Goal: Task Accomplishment & Management: Use online tool/utility

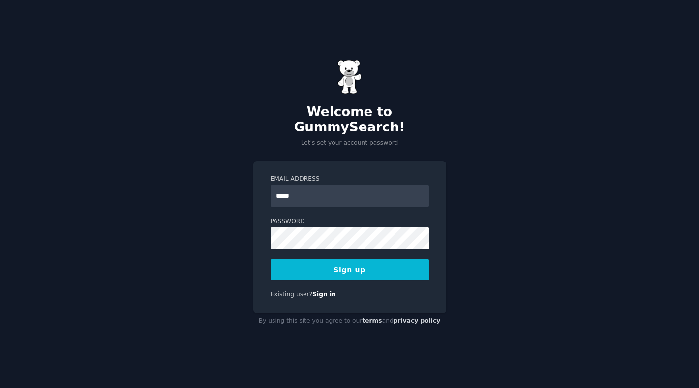
type input "**********"
click at [372, 262] on button "Sign up" at bounding box center [349, 269] width 158 height 21
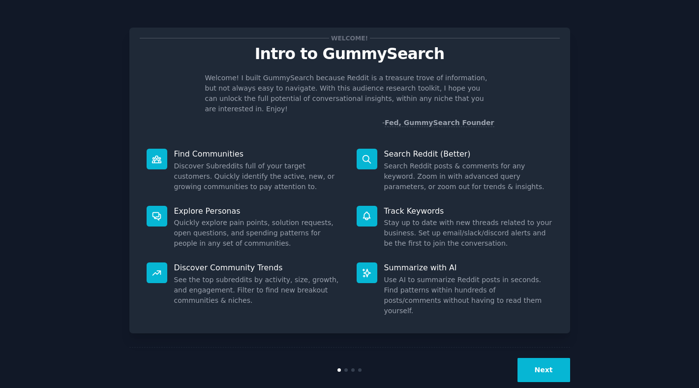
click at [524, 358] on button "Next" at bounding box center [543, 370] width 53 height 24
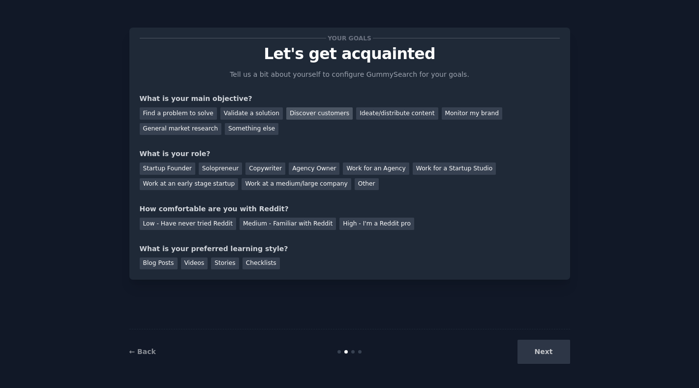
click at [300, 111] on div "Discover customers" at bounding box center [319, 113] width 66 height 12
click at [212, 185] on div "Work at an early stage startup" at bounding box center [189, 184] width 99 height 12
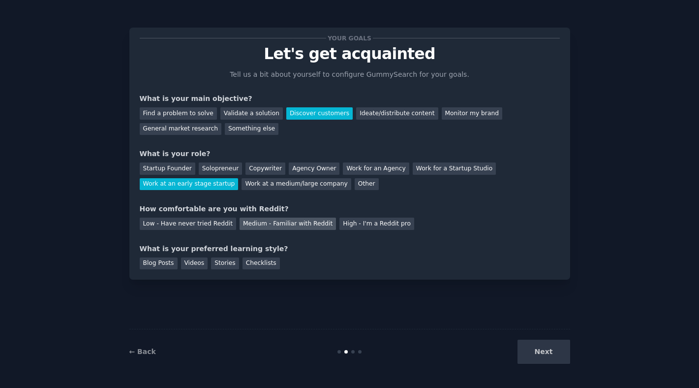
click at [299, 227] on div "Medium - Familiar with Reddit" at bounding box center [287, 223] width 96 height 12
click at [162, 265] on div "Blog Posts" at bounding box center [159, 263] width 38 height 12
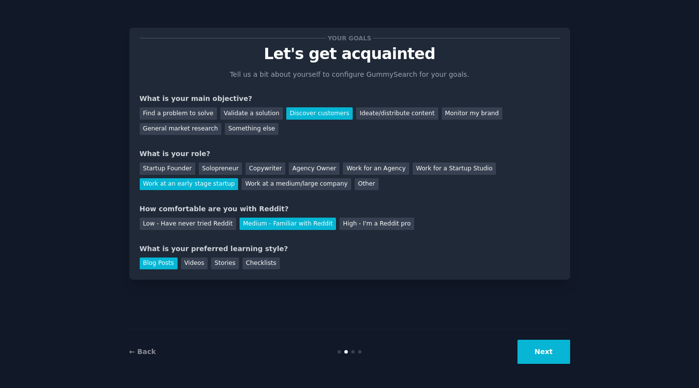
click at [534, 344] on button "Next" at bounding box center [543, 351] width 53 height 24
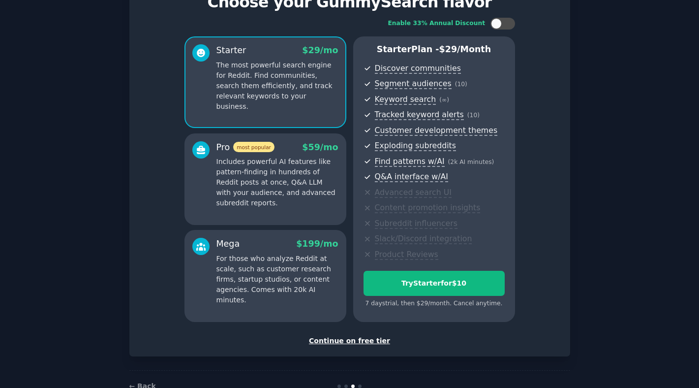
scroll to position [79, 0]
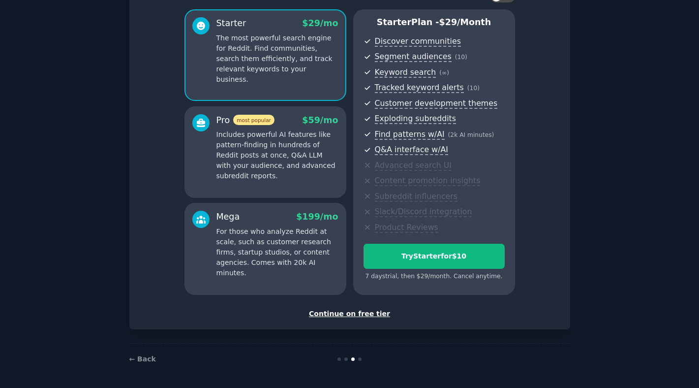
click at [350, 315] on div "Continue on free tier" at bounding box center [350, 313] width 420 height 10
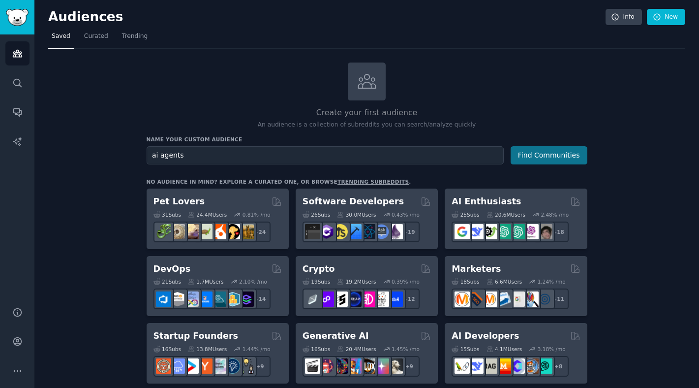
type input "ai agents"
click at [524, 162] on button "Find Communities" at bounding box center [548, 155] width 77 height 18
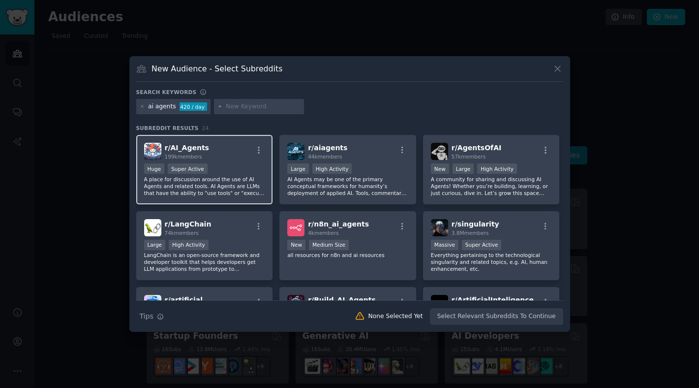
click at [231, 160] on div "r/ AI_Agents 199k members Huge Super Active A place for discussion around the u…" at bounding box center [204, 169] width 137 height 69
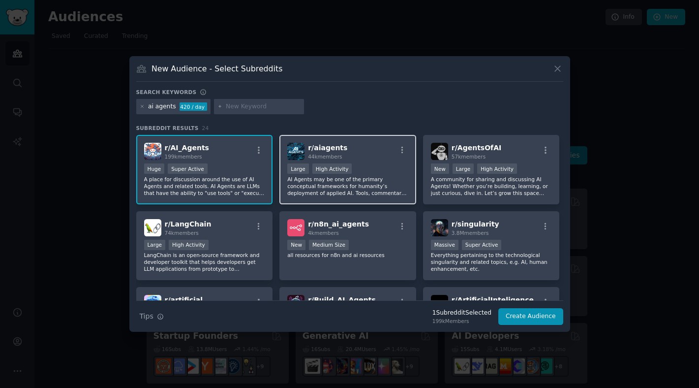
click at [378, 181] on p "AI Agents may be one of the primary conceptual frameworks for humanity’s deploy…" at bounding box center [347, 186] width 121 height 21
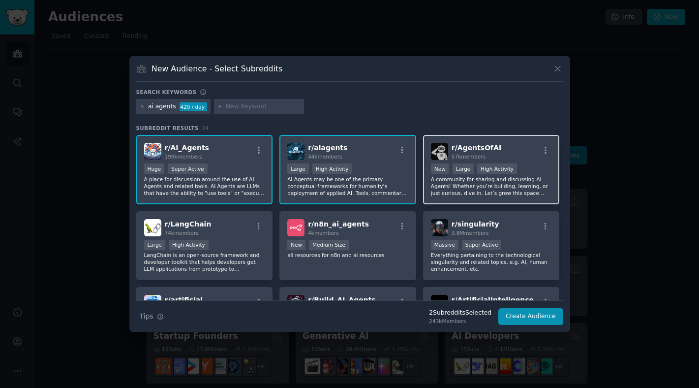
click at [468, 194] on p "A community for sharing and discussing AI Agents! Whether you’re building, lear…" at bounding box center [491, 186] width 121 height 21
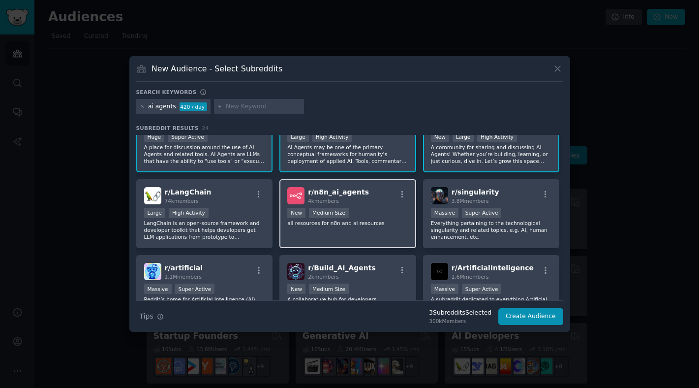
scroll to position [34, 0]
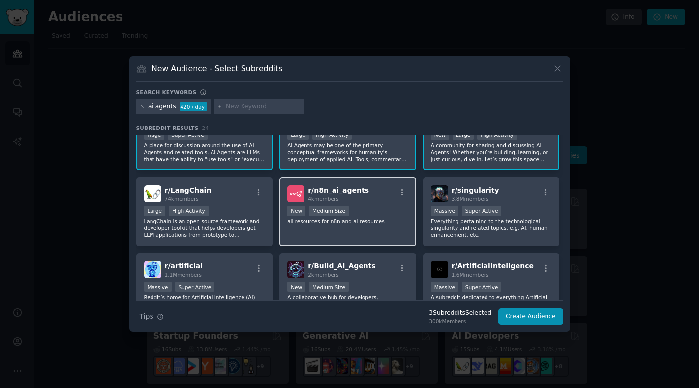
click at [373, 217] on p "all resources for n8n and ai resources" at bounding box center [347, 220] width 121 height 7
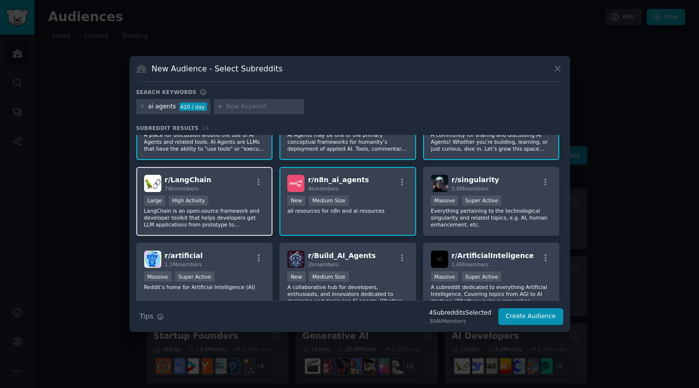
scroll to position [45, 0]
click at [232, 203] on div "Large High Activity" at bounding box center [204, 201] width 121 height 12
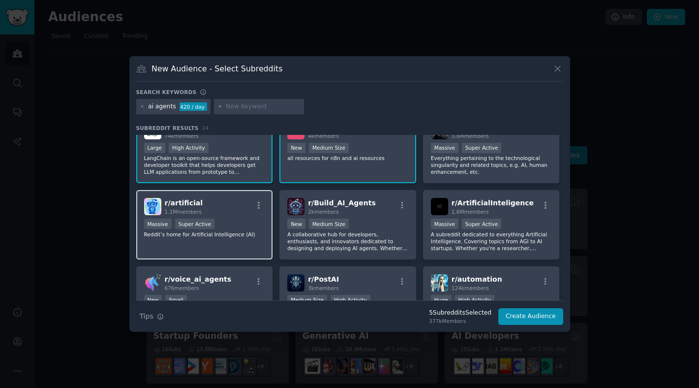
scroll to position [108, 0]
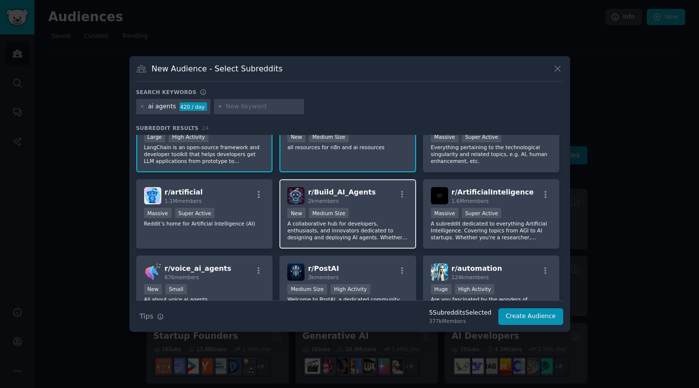
click at [321, 228] on p "A collaborative hub for developers, enthusiasts, and innovators dedicated to de…" at bounding box center [347, 230] width 121 height 21
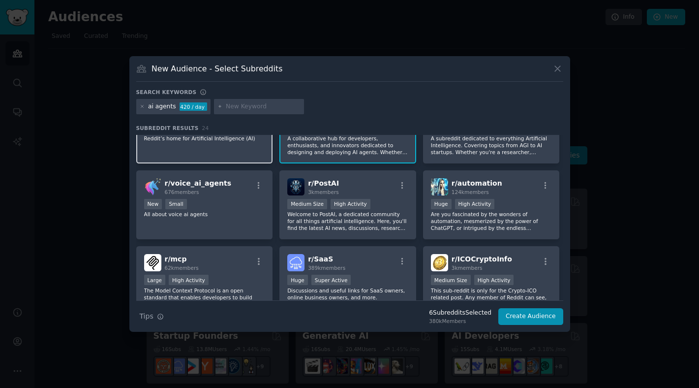
scroll to position [195, 0]
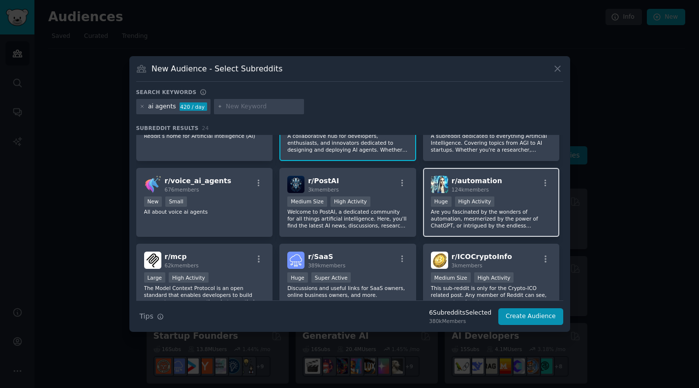
click at [463, 215] on p "Are you fascinated by the wonders of automation, mesmerized by the power of Cha…" at bounding box center [491, 218] width 121 height 21
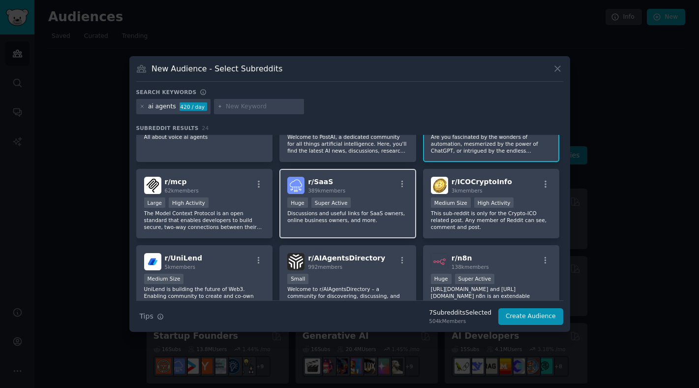
scroll to position [281, 0]
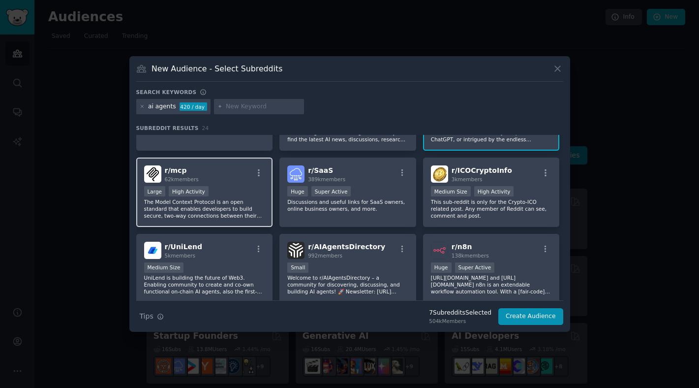
click at [237, 210] on p "The Model Context Protocol is an open standard that enables developers to build…" at bounding box center [204, 208] width 121 height 21
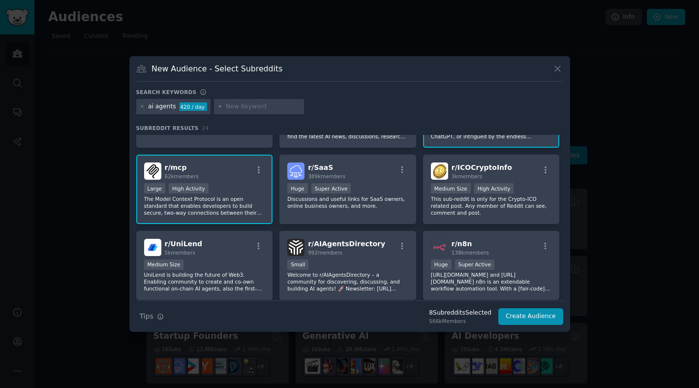
scroll to position [285, 0]
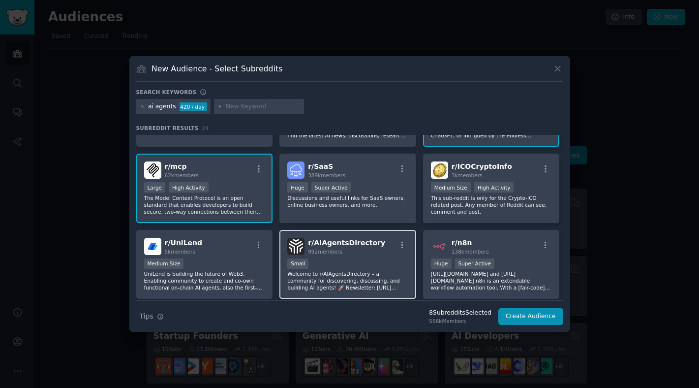
click at [365, 260] on div "Small" at bounding box center [347, 264] width 121 height 12
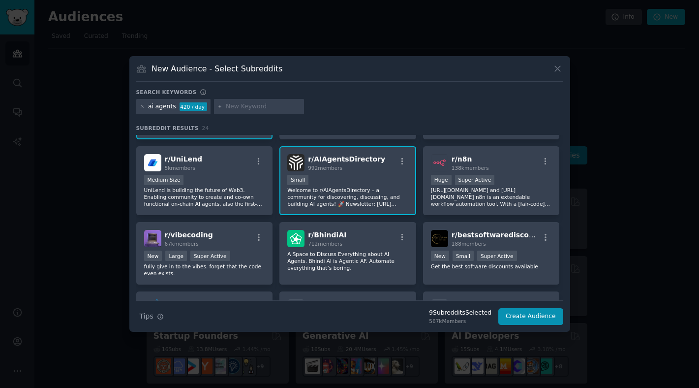
scroll to position [373, 0]
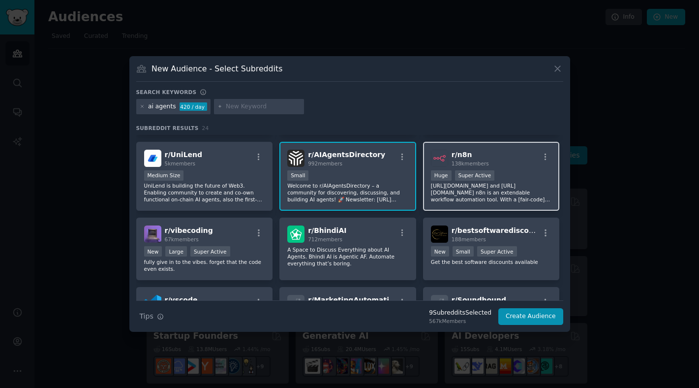
click at [442, 190] on p "https://n8n.io/ and https://github.com/n8n-io/n8n n8n is an extendable workflow…" at bounding box center [491, 192] width 121 height 21
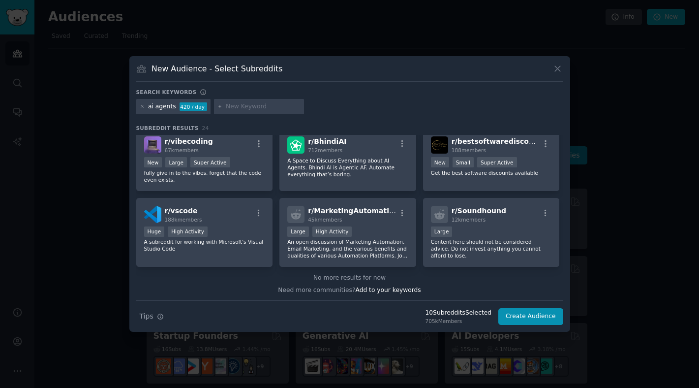
scroll to position [463, 0]
click at [524, 317] on button "Create Audience" at bounding box center [530, 316] width 65 height 17
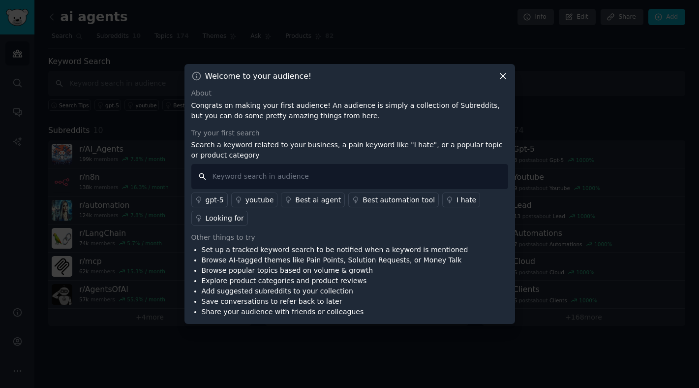
click at [331, 175] on input "text" at bounding box center [349, 176] width 317 height 25
click at [369, 201] on div "Best automation tool" at bounding box center [398, 200] width 72 height 10
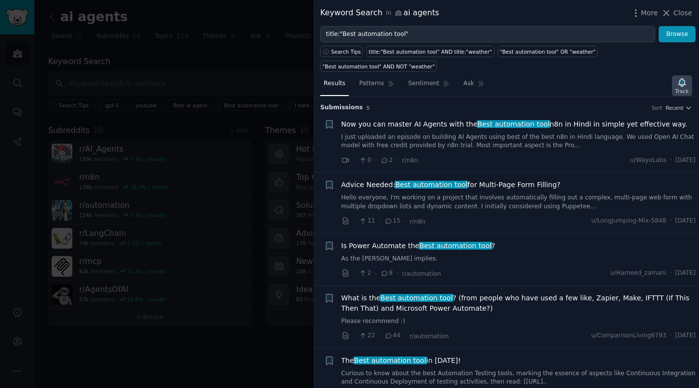
click at [681, 84] on icon "button" at bounding box center [681, 82] width 7 height 8
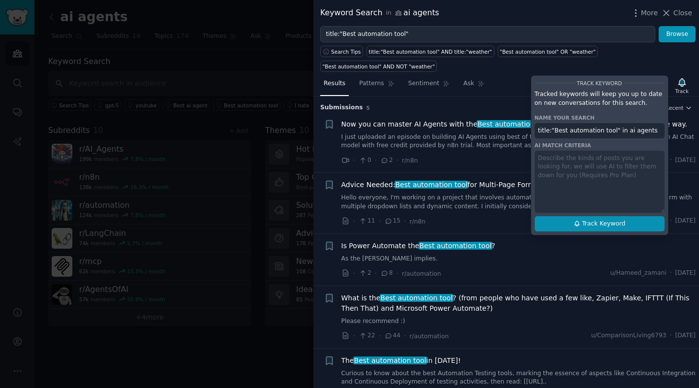
click at [615, 222] on span "Track Keyword" at bounding box center [603, 223] width 43 height 9
type input "title:"Best automation tool" in ai agents"
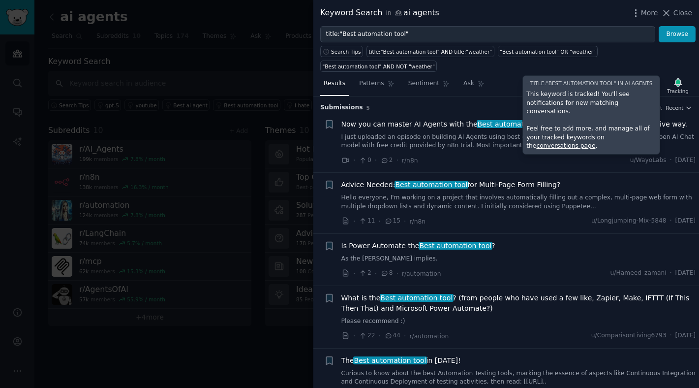
click at [632, 55] on div "Search Tips title:"Best automation tool" AND title:"weather" "Best automation t…" at bounding box center [506, 57] width 386 height 30
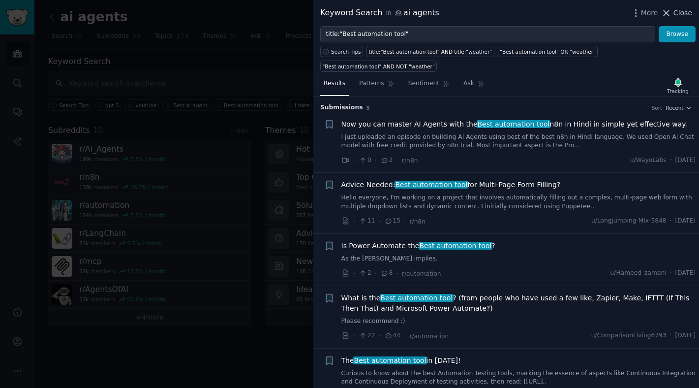
click at [677, 14] on span "Close" at bounding box center [682, 13] width 19 height 10
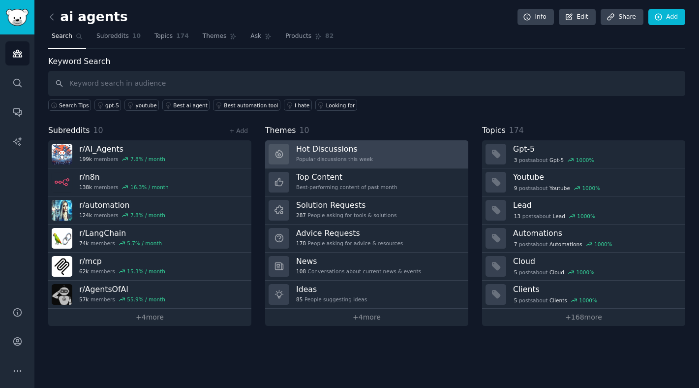
click at [373, 150] on link "Hot Discussions Popular discussions this week" at bounding box center [366, 154] width 203 height 28
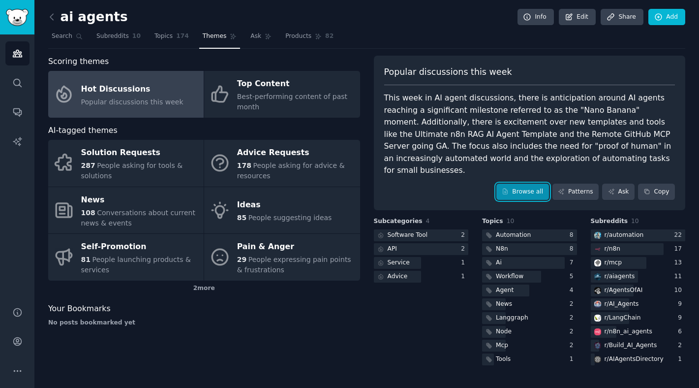
click at [523, 183] on link "Browse all" at bounding box center [522, 191] width 53 height 17
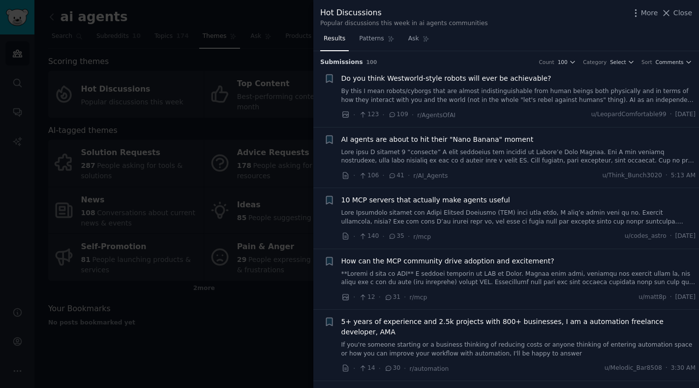
click at [485, 212] on link at bounding box center [518, 217] width 355 height 17
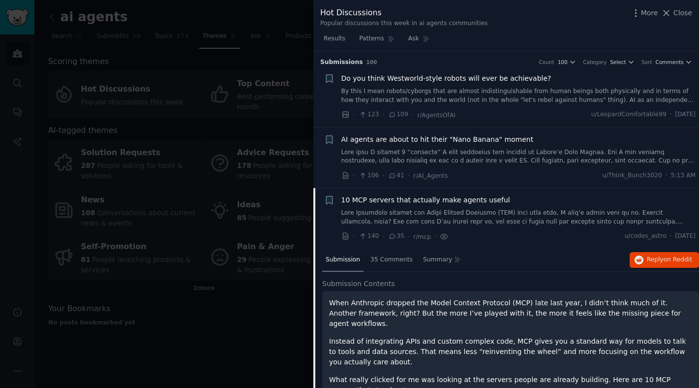
click at [518, 153] on link at bounding box center [518, 156] width 355 height 17
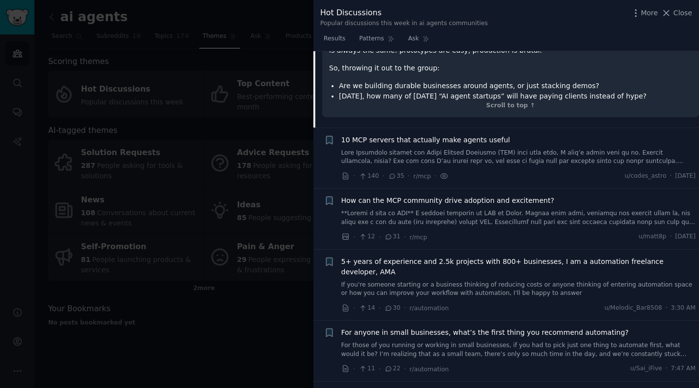
scroll to position [386, 0]
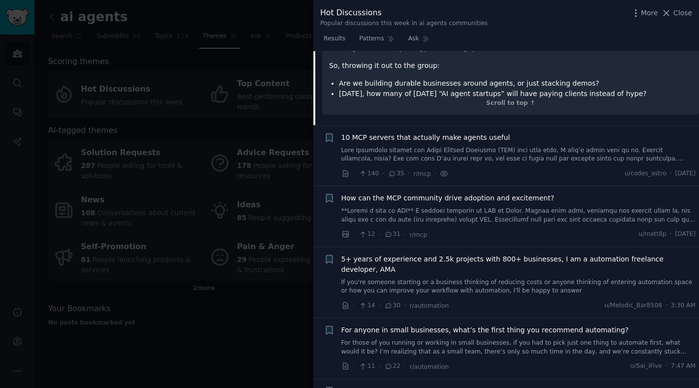
click at [494, 207] on link at bounding box center [518, 215] width 355 height 17
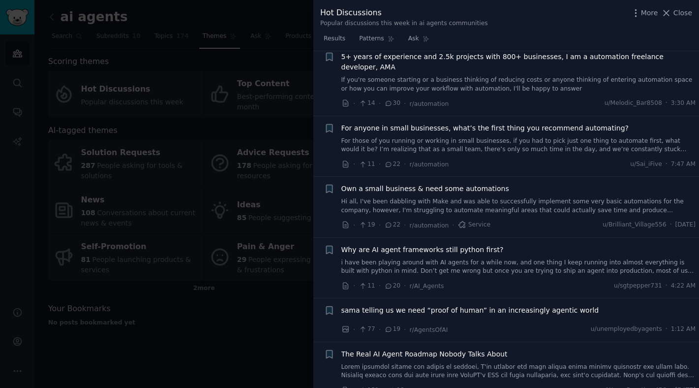
scroll to position [794, 0]
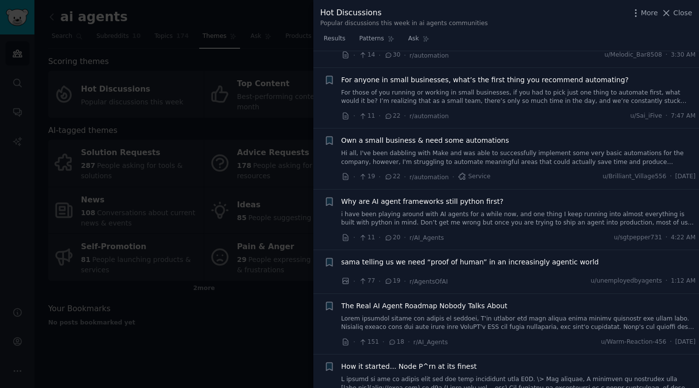
click at [508, 257] on span "sama telling us we need “proof of human” in an increasingly agentic world" at bounding box center [470, 262] width 258 height 10
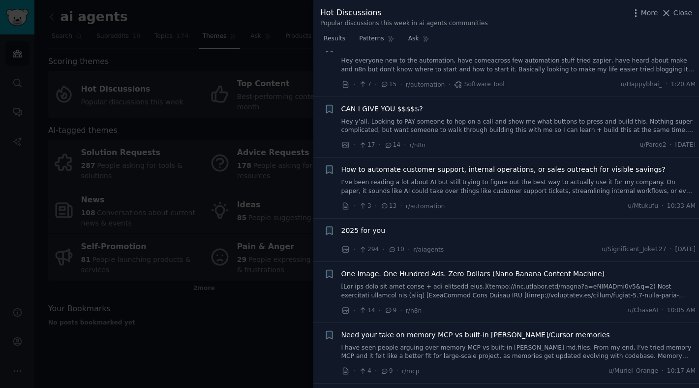
scroll to position [903, 0]
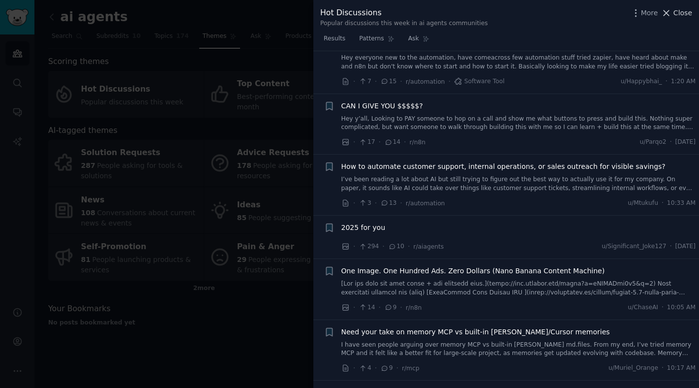
click at [669, 12] on icon at bounding box center [666, 13] width 10 height 10
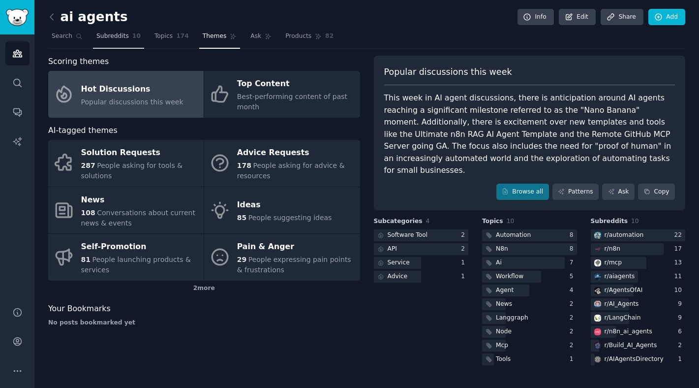
click at [117, 41] on link "Subreddits 10" at bounding box center [118, 39] width 51 height 20
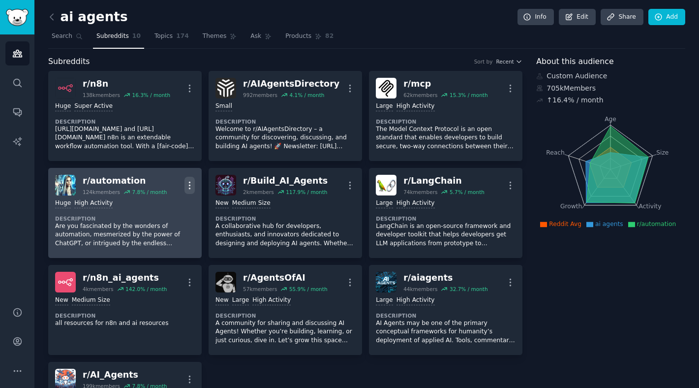
click at [189, 184] on icon "button" at bounding box center [189, 184] width 1 height 7
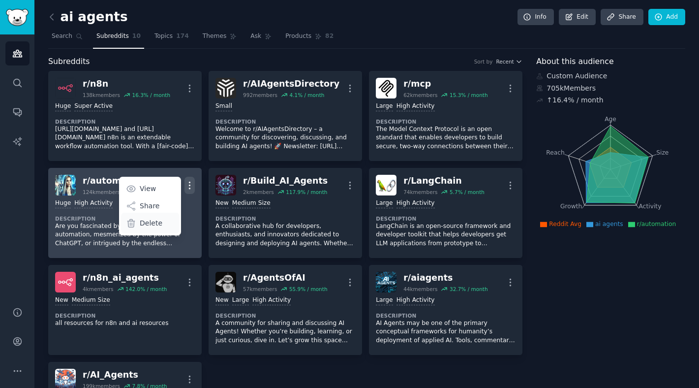
click at [153, 221] on p "Delete" at bounding box center [151, 223] width 23 height 10
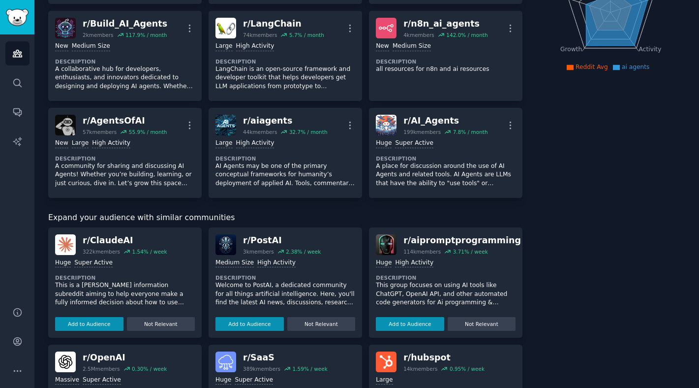
scroll to position [175, 0]
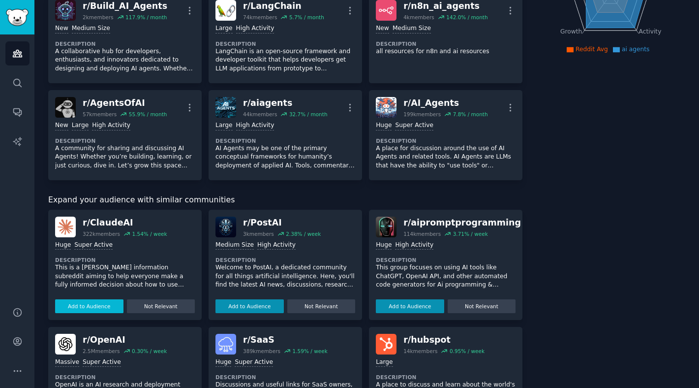
click at [104, 303] on button "Add to Audience" at bounding box center [89, 306] width 68 height 14
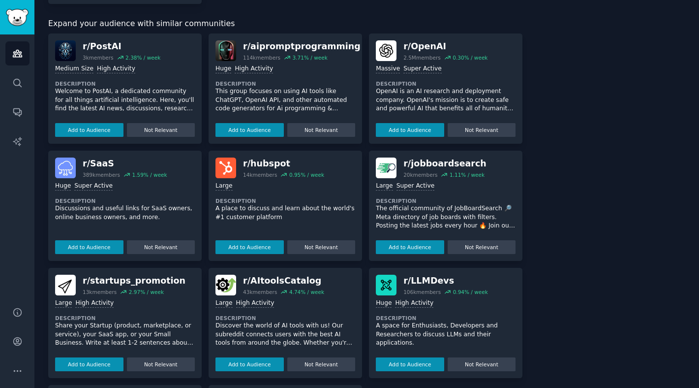
scroll to position [453, 0]
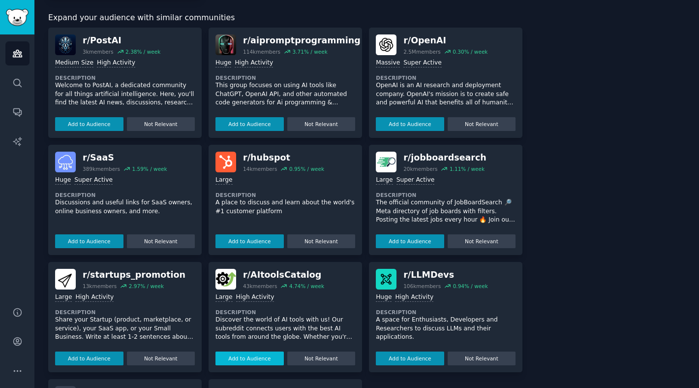
click at [256, 357] on button "Add to Audience" at bounding box center [249, 358] width 68 height 14
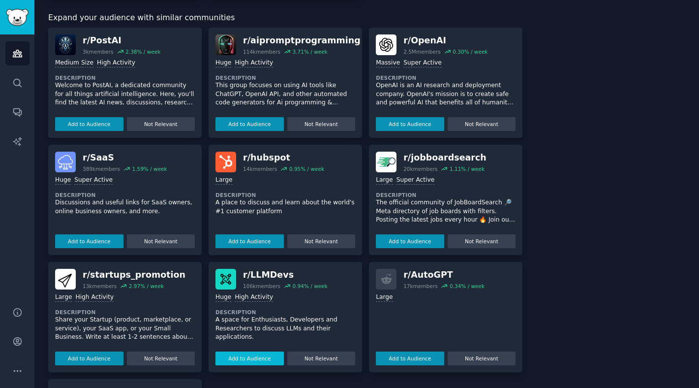
click at [253, 358] on button "Add to Audience" at bounding box center [249, 358] width 68 height 14
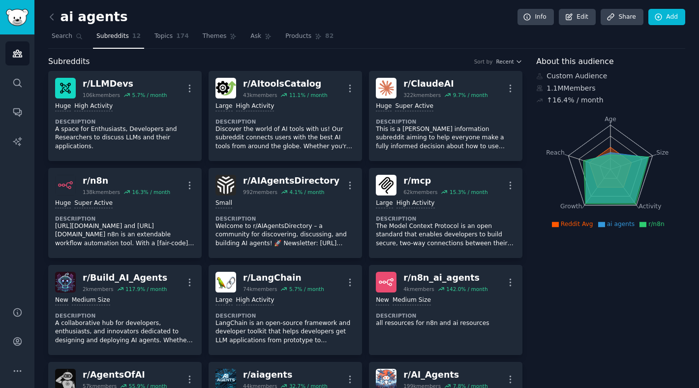
scroll to position [0, 0]
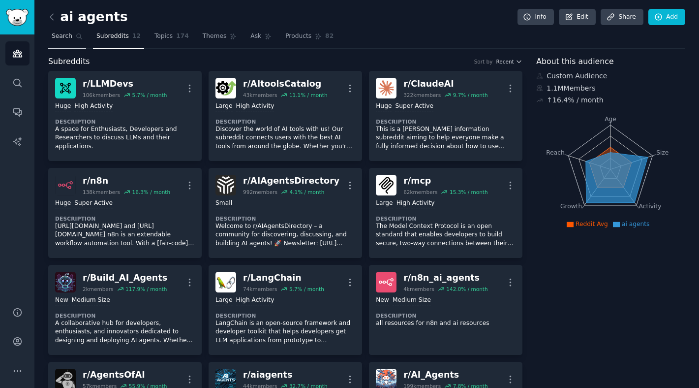
click at [74, 43] on link "Search" at bounding box center [67, 39] width 38 height 20
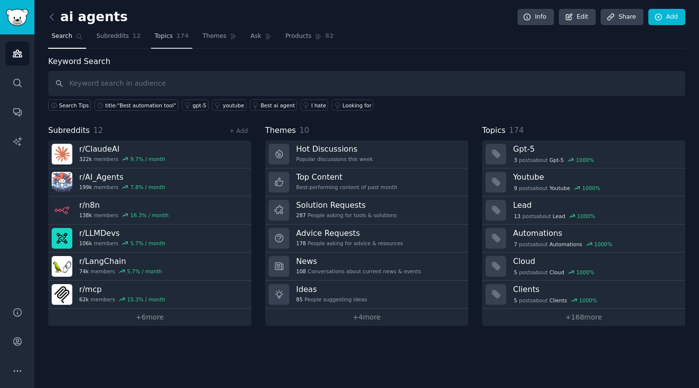
click at [164, 37] on span "Topics" at bounding box center [163, 36] width 18 height 9
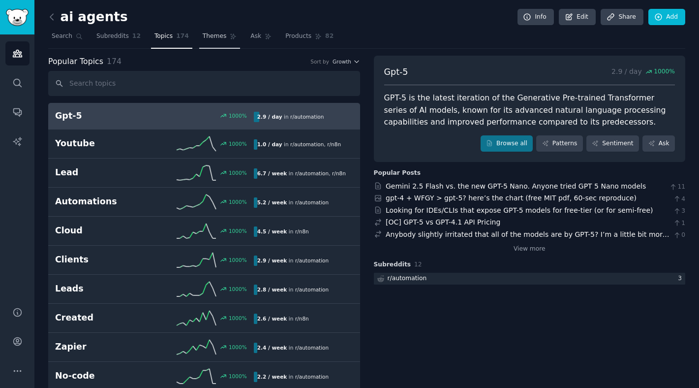
click at [212, 40] on span "Themes" at bounding box center [215, 36] width 24 height 9
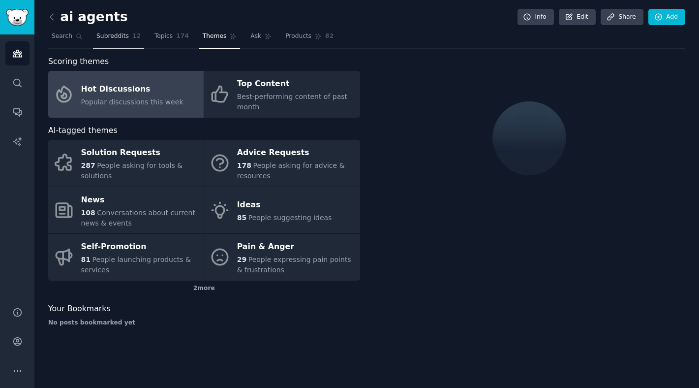
click at [132, 39] on span "12" at bounding box center [136, 36] width 8 height 9
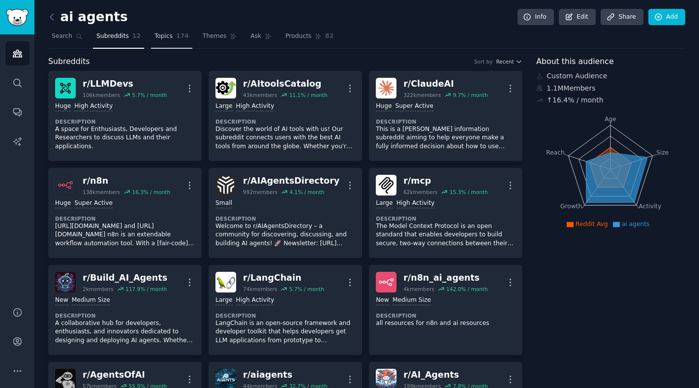
click at [167, 42] on link "Topics 174" at bounding box center [171, 39] width 41 height 20
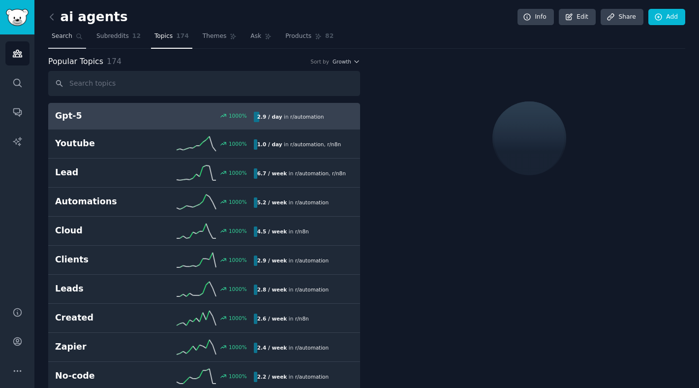
click at [68, 40] on span "Search" at bounding box center [62, 36] width 21 height 9
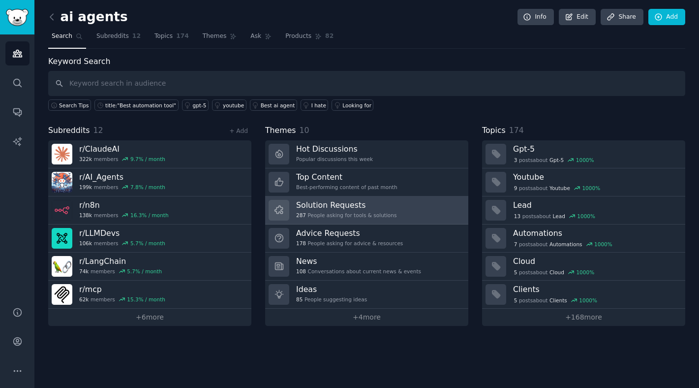
click at [399, 215] on link "Solution Requests 287 People asking for tools & solutions" at bounding box center [366, 210] width 203 height 28
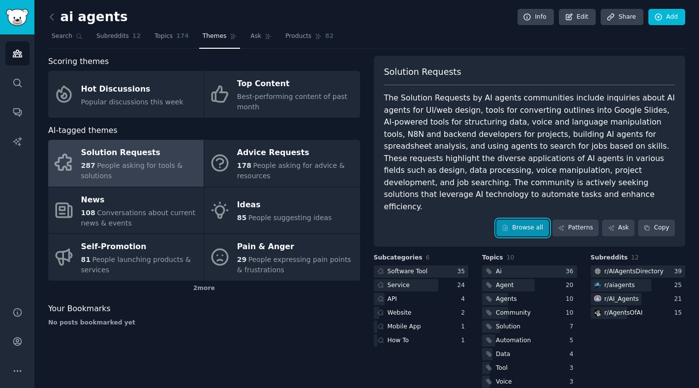
click at [515, 219] on link "Browse all" at bounding box center [522, 227] width 53 height 17
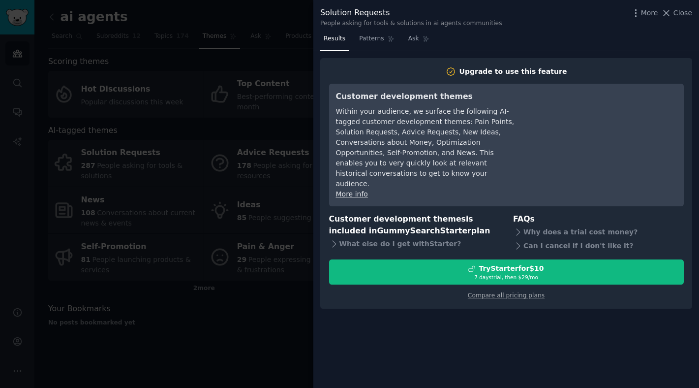
click at [303, 312] on div at bounding box center [349, 194] width 699 height 388
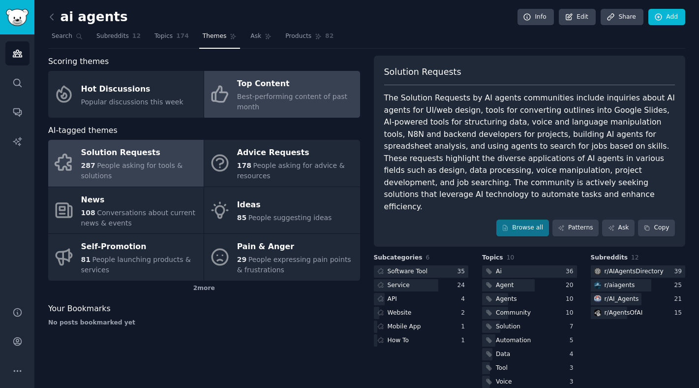
click at [224, 85] on icon at bounding box center [219, 94] width 21 height 21
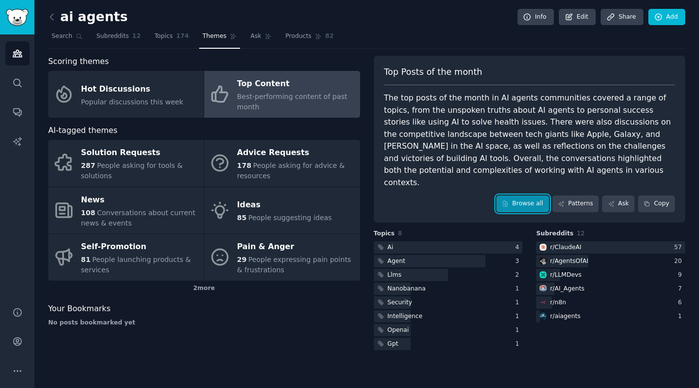
click at [512, 195] on link "Browse all" at bounding box center [522, 203] width 53 height 17
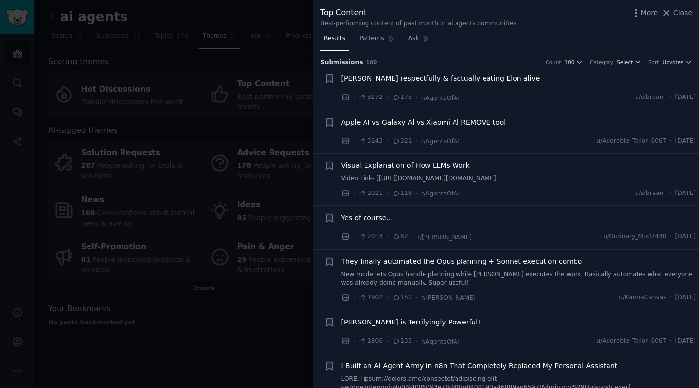
click at [491, 88] on div "Satya respectfully & factually eating Elon alive · 3272 · 175 · r/AgentsOfAI u/…" at bounding box center [518, 88] width 355 height 30
click at [457, 77] on span "Satya respectfully & factually eating Elon alive" at bounding box center [440, 78] width 199 height 10
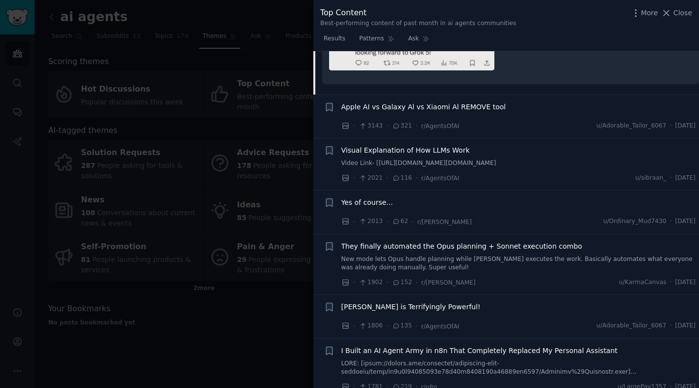
scroll to position [373, 0]
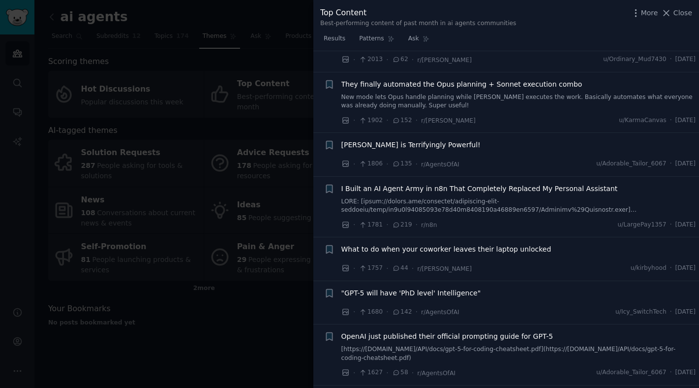
click at [451, 145] on span "Nano Banana is Terrifyingly Powerful!" at bounding box center [410, 145] width 139 height 10
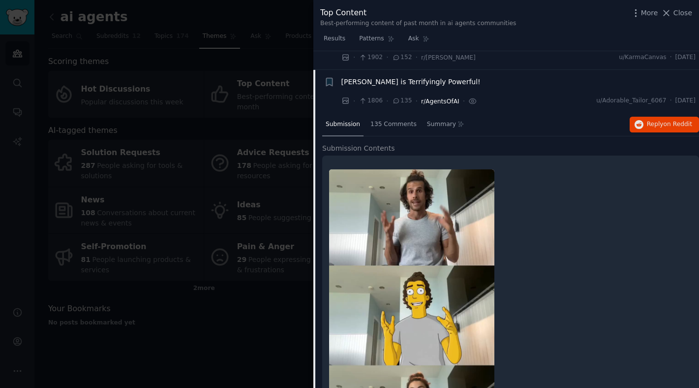
scroll to position [236, 0]
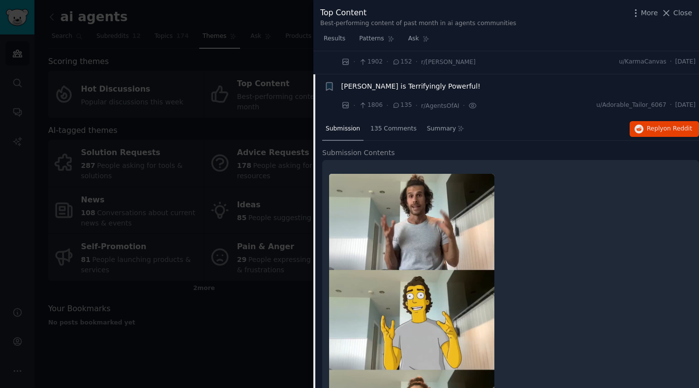
click at [427, 87] on span "Nano Banana is Terrifyingly Powerful!" at bounding box center [410, 86] width 139 height 10
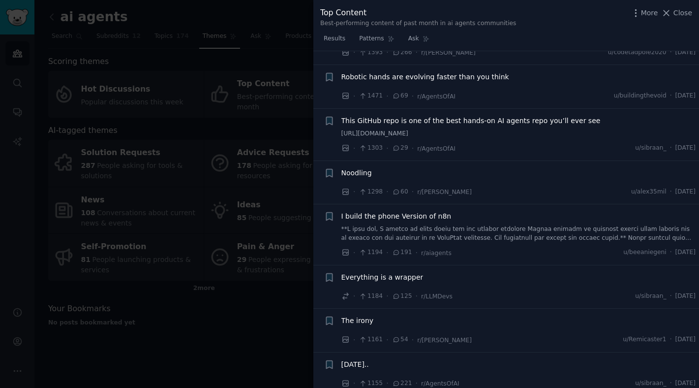
scroll to position [558, 0]
click at [491, 122] on span "This GitHub repo is one of the best hands-on AI agents repo you’ll ever see" at bounding box center [470, 120] width 259 height 10
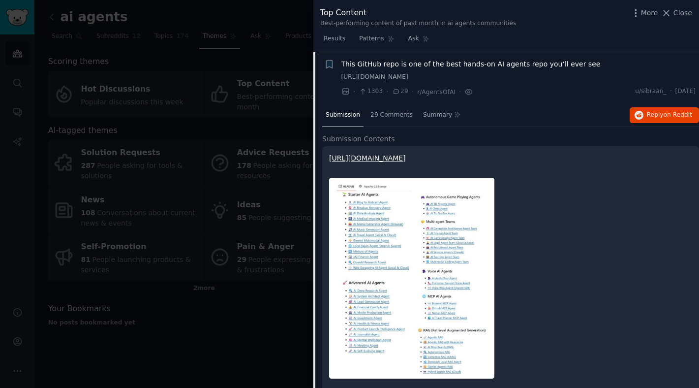
scroll to position [615, 0]
click at [406, 157] on link "https://github.com/Shubhamsaboo/awesome-llm-apps" at bounding box center [367, 157] width 77 height 8
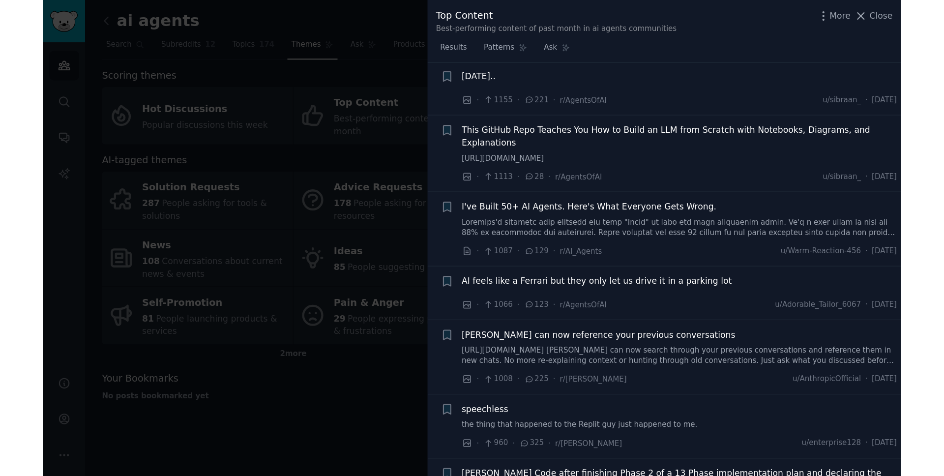
scroll to position [1066, 0]
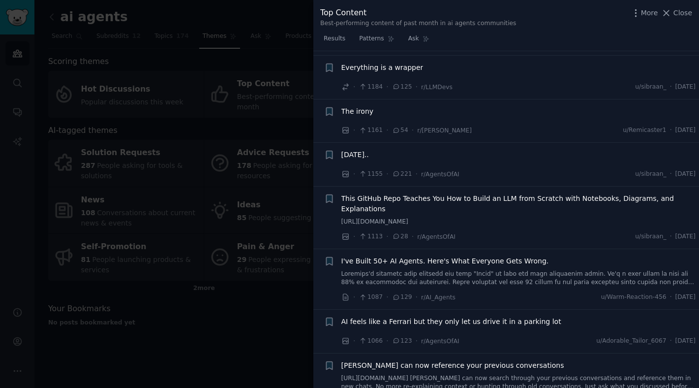
click at [677, 12] on span "Close" at bounding box center [682, 13] width 19 height 10
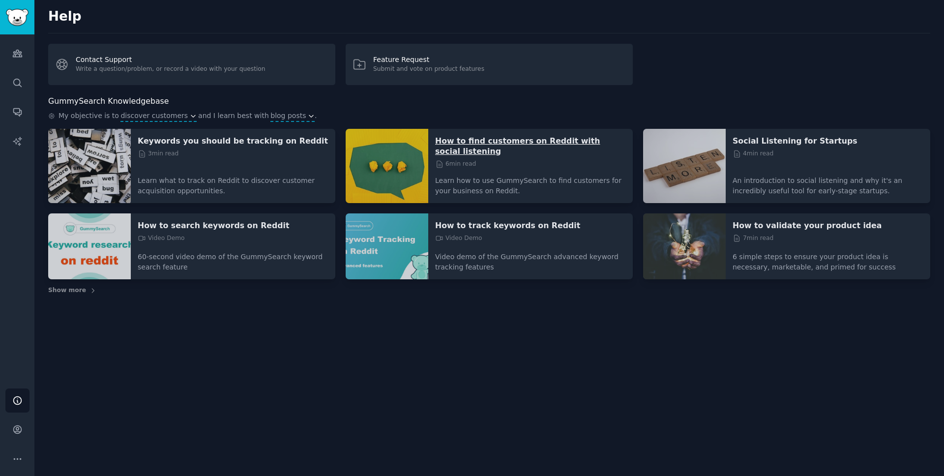
click at [529, 141] on p "How to find customers on Reddit with social listening" at bounding box center [530, 146] width 191 height 21
